Goal: Entertainment & Leisure: Consume media (video, audio)

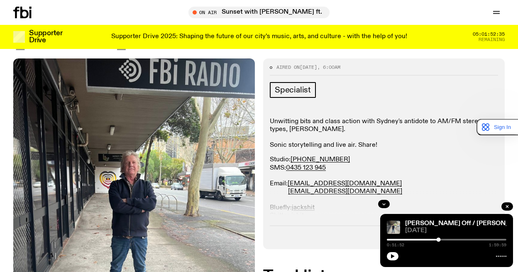
scroll to position [83, 0]
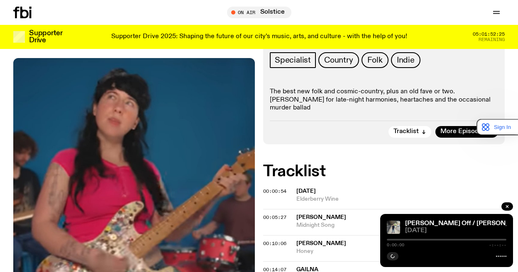
scroll to position [120, 0]
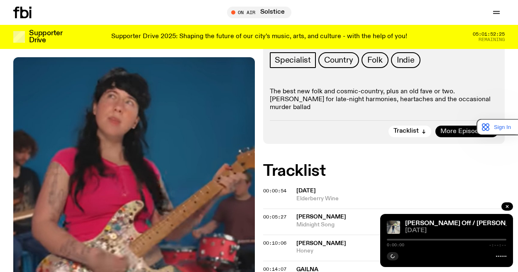
click at [467, 131] on span "More Episodes" at bounding box center [463, 132] width 45 height 6
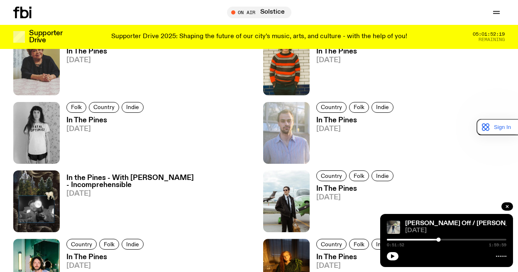
scroll to position [576, 0]
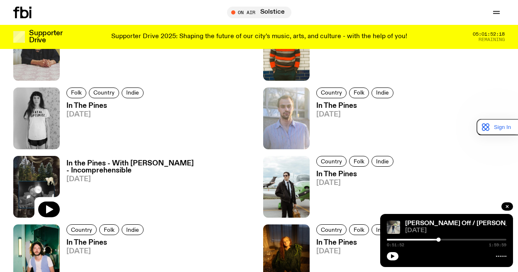
click at [39, 172] on img at bounding box center [36, 187] width 47 height 62
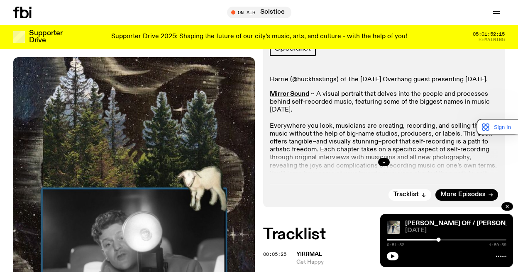
scroll to position [245, 0]
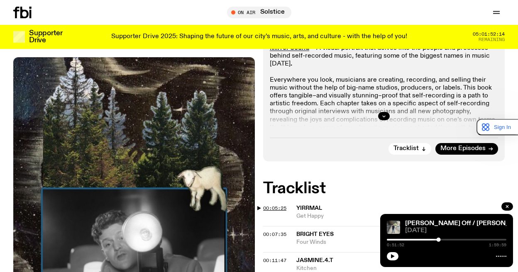
click at [270, 205] on span "00:05:25" at bounding box center [274, 208] width 23 height 7
